Goal: Contribute content

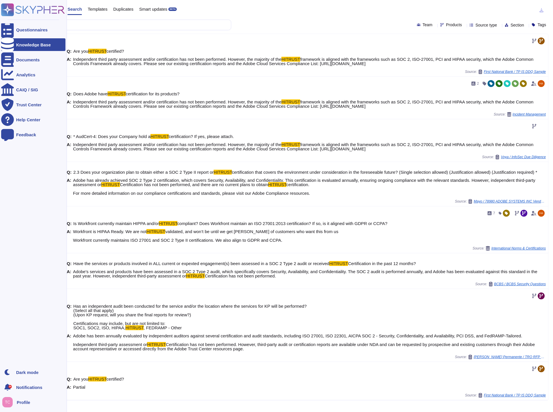
click at [21, 44] on div "Knowledge Base" at bounding box center [33, 45] width 35 height 4
click at [31, 31] on div "Questionnaires" at bounding box center [31, 30] width 31 height 4
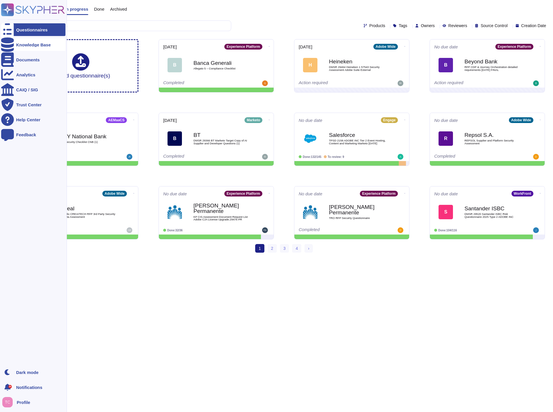
click at [34, 45] on div "Knowledge Base" at bounding box center [33, 45] width 35 height 4
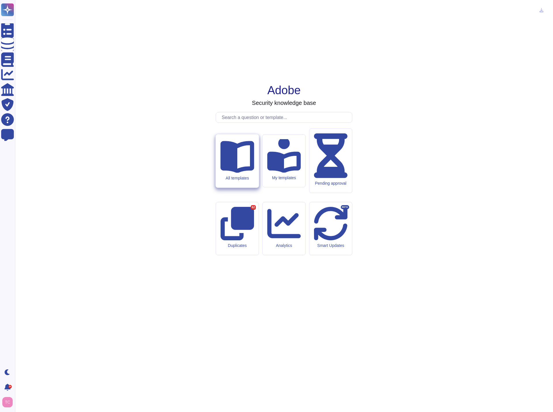
click at [239, 188] on div "All templates" at bounding box center [237, 160] width 43 height 53
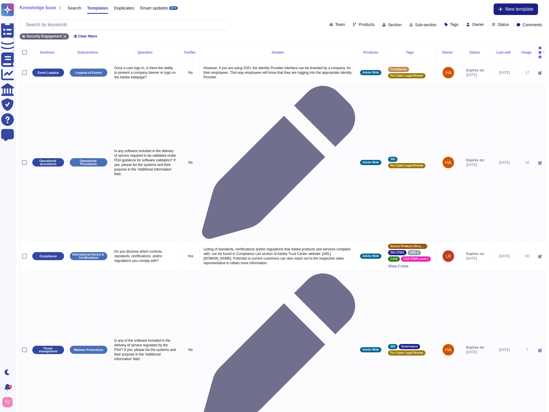
click at [486, 25] on icon at bounding box center [486, 25] width 0 height 0
click at [421, 32] on div "Security Engagement Clear filters" at bounding box center [282, 35] width 524 height 10
click at [472, 24] on span "Owner" at bounding box center [478, 24] width 12 height 4
click at [544, 22] on div "Knowledge base Search Templates Duplicates Smart updates BETA New template Team…" at bounding box center [282, 21] width 534 height 43
click at [544, 25] on icon at bounding box center [544, 25] width 0 height 0
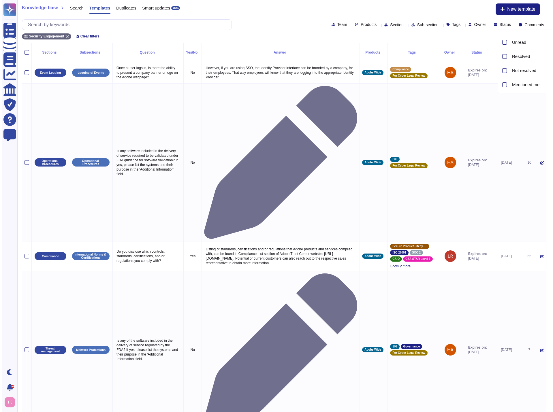
scroll to position [26, 0]
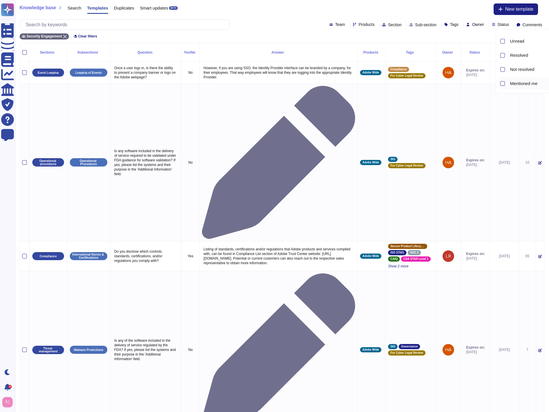
click at [514, 82] on span "Mentioned me" at bounding box center [523, 83] width 27 height 5
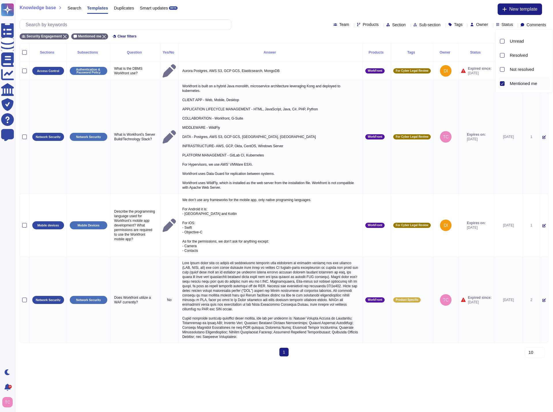
click at [271, 18] on div "Knowledge base Search Templates Duplicates Smart updates BETA New template Team…" at bounding box center [284, 21] width 538 height 43
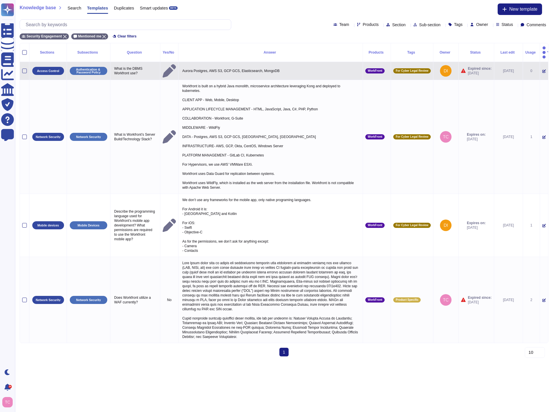
click at [191, 67] on p "Aurora Postgres, AWS S3, GCP GCS, Elasticsearch, MongoDB" at bounding box center [271, 70] width 180 height 7
type textarea "Aurora Postgres, AWS S3, GCP GCS, Elasticsearch, MongoDB"
click at [143, 69] on p "What is the DBMS Workfront use?" at bounding box center [135, 71] width 45 height 12
type textarea "What is the DBMS Workfront use?"
drag, startPoint x: 114, startPoint y: 61, endPoint x: 144, endPoint y: 66, distance: 31.0
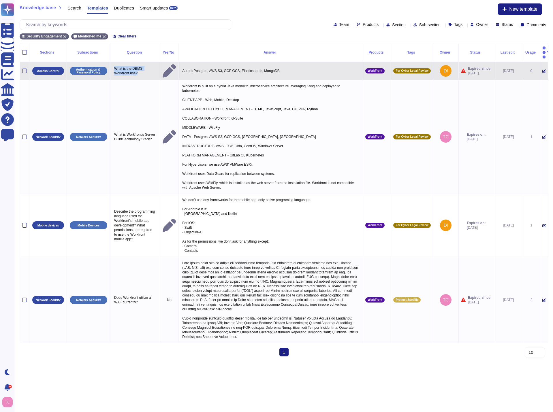
click at [144, 66] on p "What is the DBMS Workfront use?" at bounding box center [135, 71] width 45 height 12
type textarea "What is the DBMS Workfront use?"
click at [122, 65] on p "What is the DBMS Workfront use?" at bounding box center [135, 71] width 45 height 12
type textarea "What is the DBMS Workfront use?"
click at [122, 65] on textarea "What is the DBMS Workfront use?" at bounding box center [135, 72] width 45 height 15
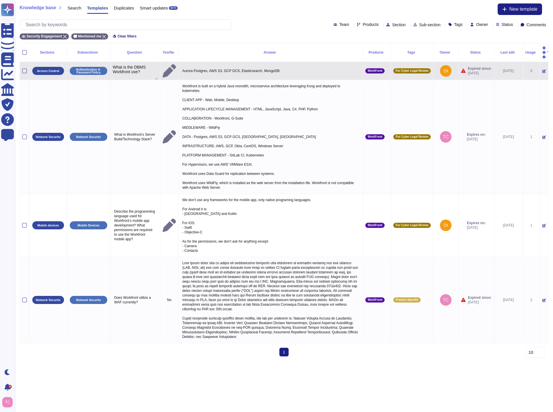
click at [128, 65] on textarea "What is the DBMS Workfront use?" at bounding box center [135, 72] width 45 height 15
drag, startPoint x: 185, startPoint y: 61, endPoint x: 278, endPoint y: 62, distance: 93.1
click at [278, 67] on p "Aurora Postgres, AWS S3, GCP GCS, Elasticsearch, MongoDB" at bounding box center [271, 70] width 180 height 7
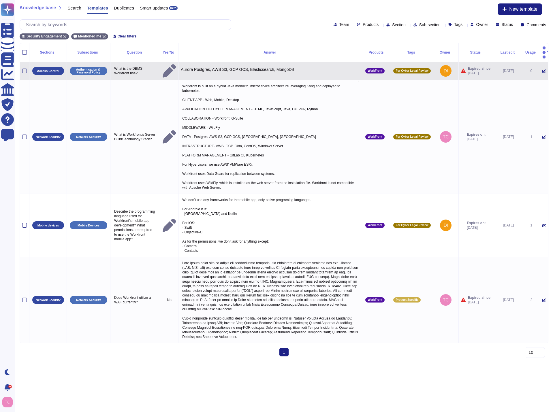
type textarea "Aurora Postgres, AWS S3, GCP GCS, Elasticsearch, MongoDB"
click at [234, 67] on p "Aurora Postgres, AWS S3, GCP GCS, Elasticsearch, MongoDB" at bounding box center [271, 70] width 180 height 7
type textarea "Aurora Postgres, AWS S3, GCP GCS, Elasticsearch, MongoDB"
click at [234, 67] on textarea "Aurora Postgres, AWS S3, GCP GCS, Elasticsearch, MongoDB" at bounding box center [270, 74] width 178 height 15
